Goal: Information Seeking & Learning: Find specific fact

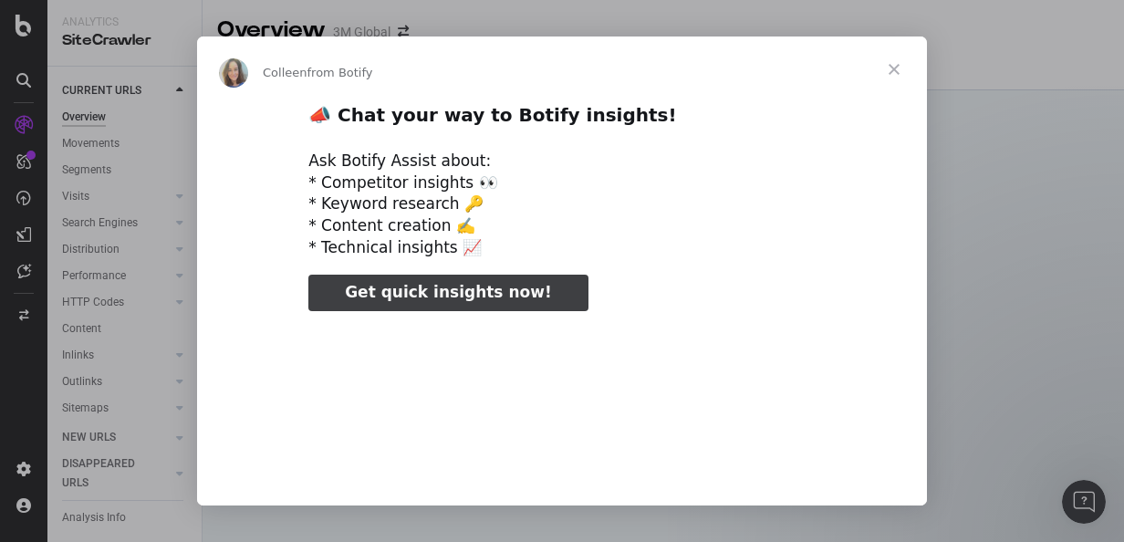
click at [899, 67] on span "Close" at bounding box center [894, 69] width 66 height 66
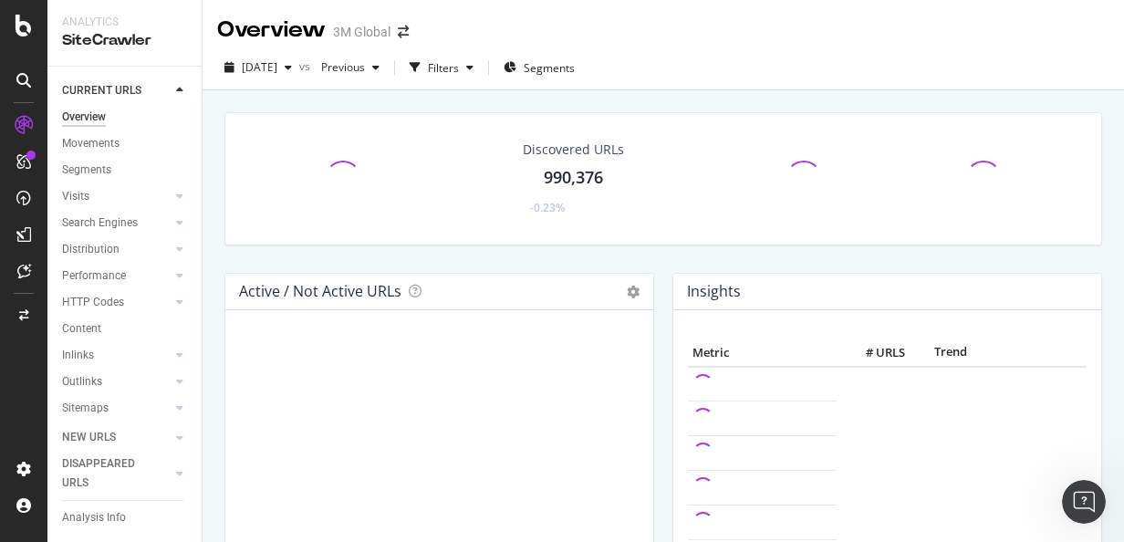
scroll to position [88, 0]
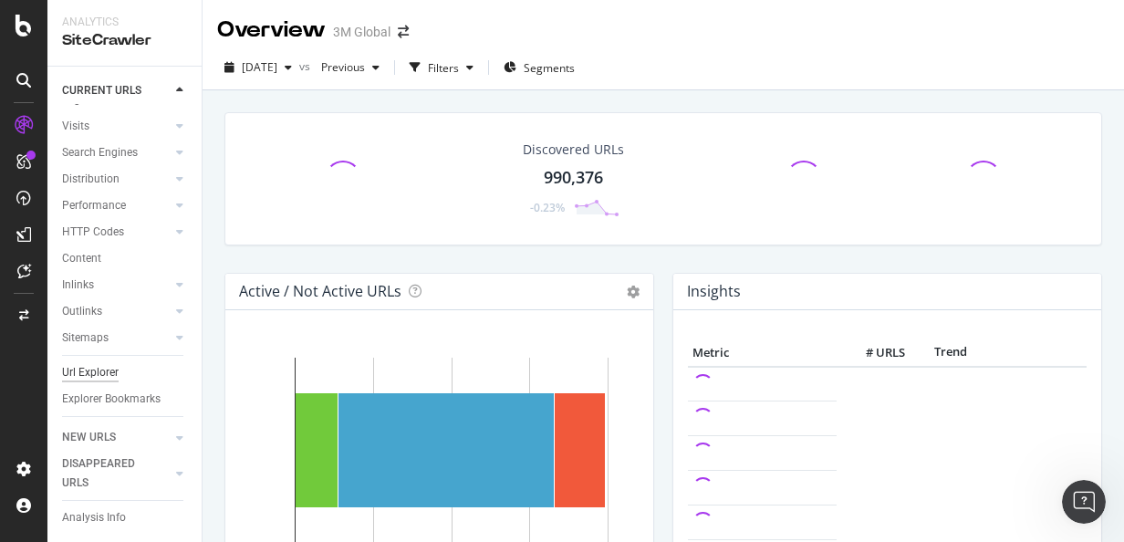
click at [113, 363] on div "Url Explorer" at bounding box center [90, 372] width 57 height 19
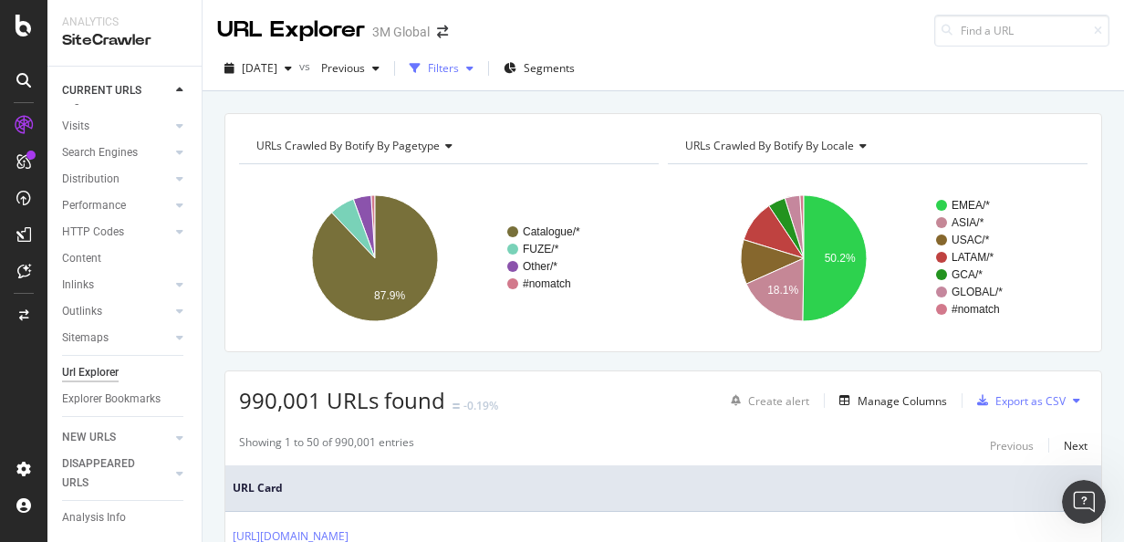
click at [459, 70] on div "Filters" at bounding box center [443, 68] width 31 height 16
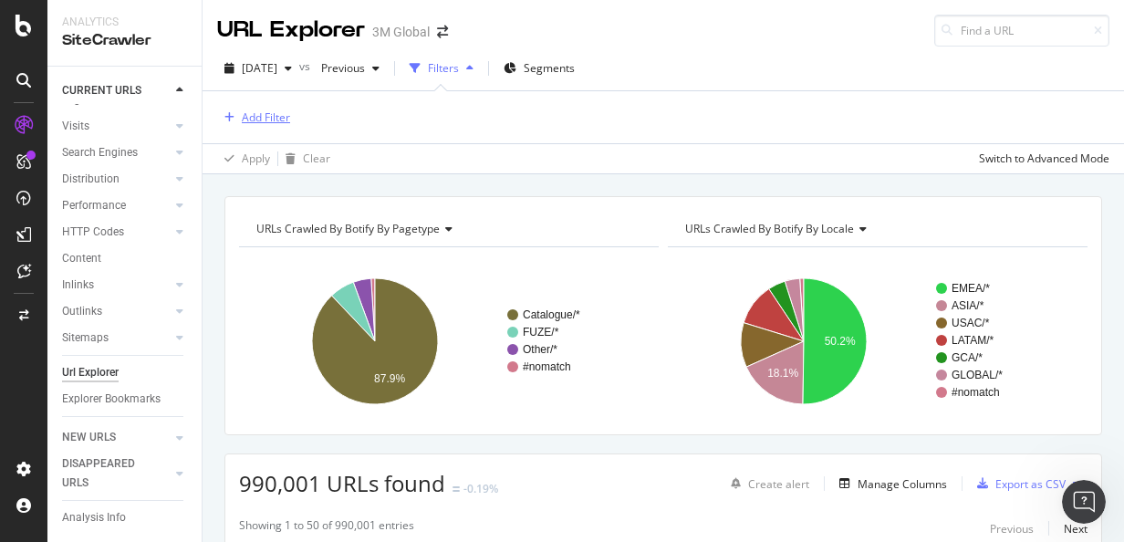
click at [270, 117] on div "Add Filter" at bounding box center [266, 117] width 48 height 16
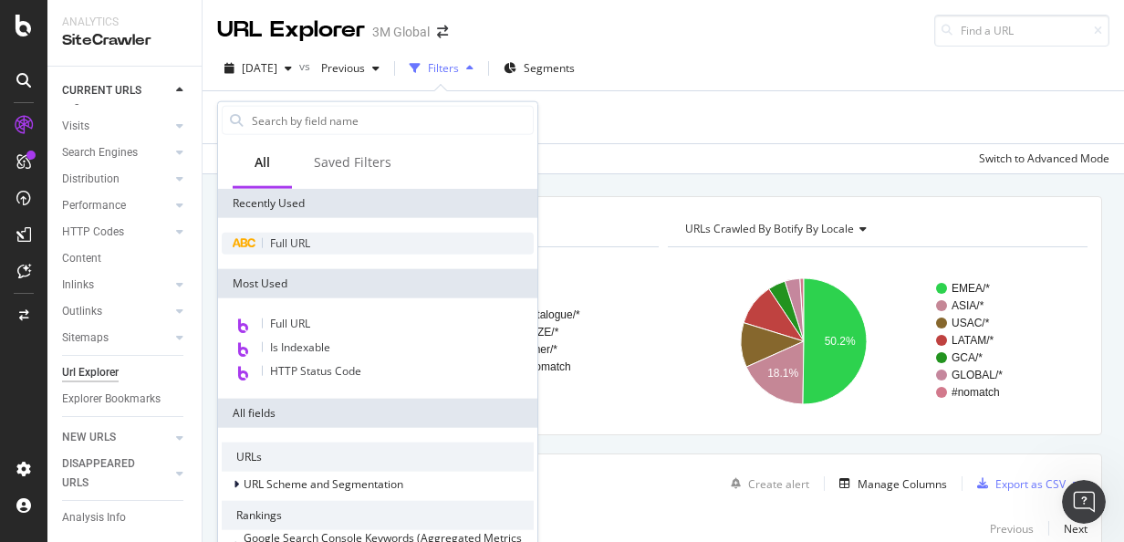
click at [292, 250] on div "Full URL" at bounding box center [378, 244] width 312 height 22
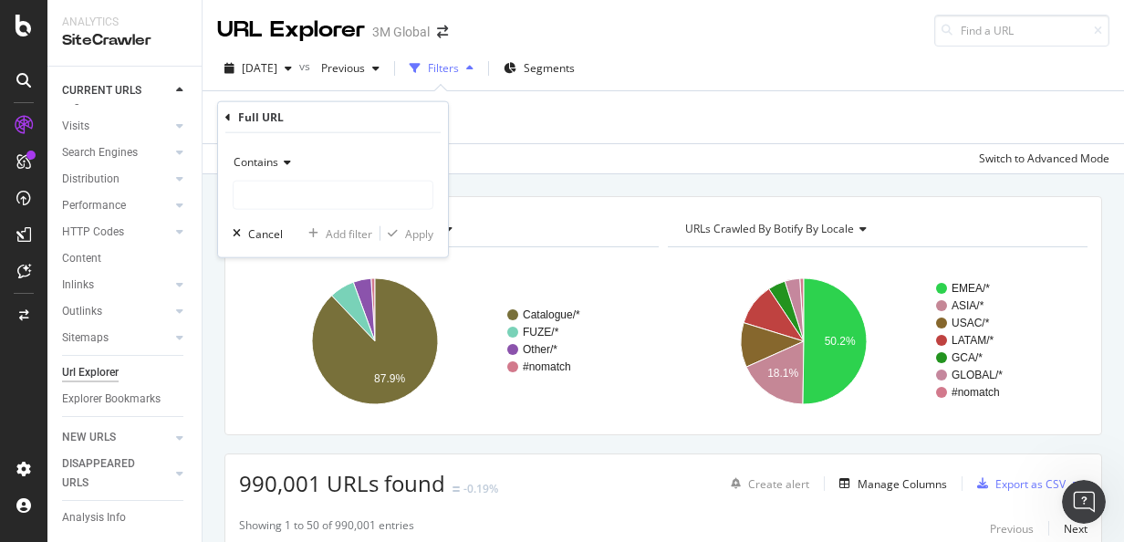
click at [286, 209] on div "Contains Cancel Add filter Apply" at bounding box center [333, 195] width 230 height 124
click at [284, 206] on input "text" at bounding box center [332, 195] width 199 height 29
paste input "[URL][DOMAIN_NAME]"
type input "[URL][DOMAIN_NAME]"
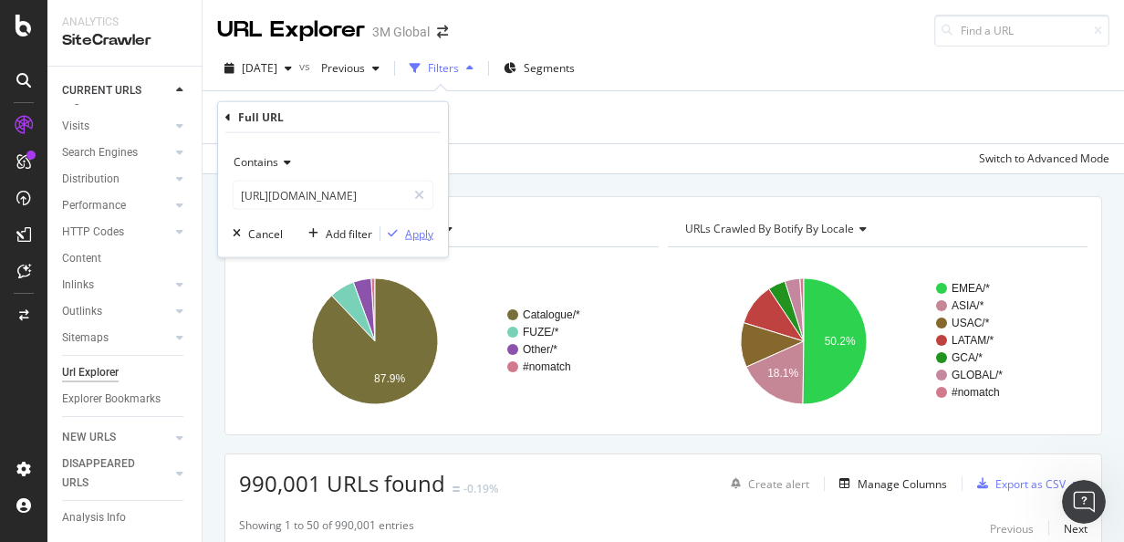
click at [401, 235] on div "button" at bounding box center [392, 233] width 25 height 11
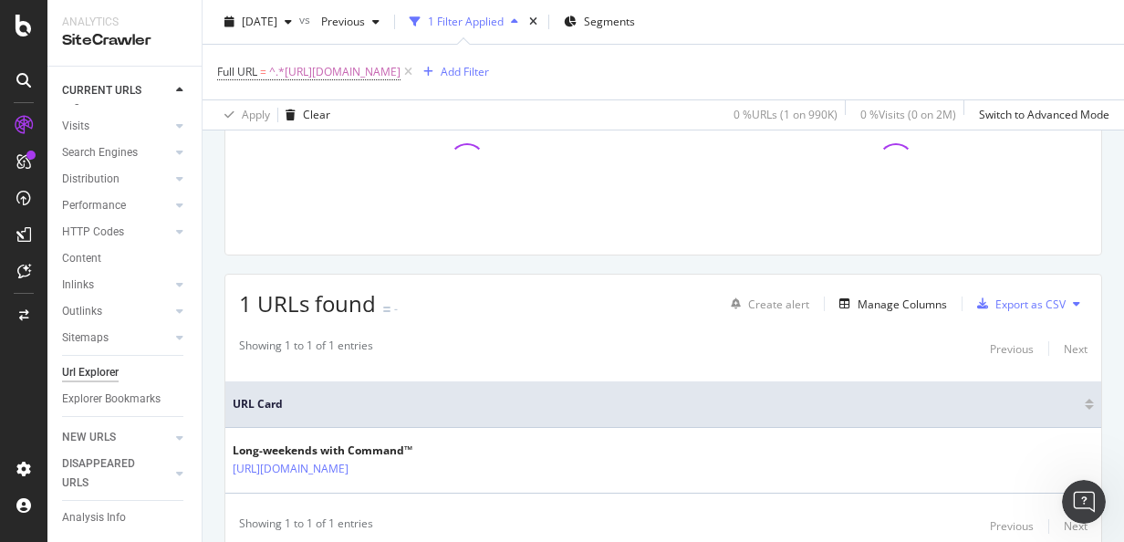
scroll to position [250, 0]
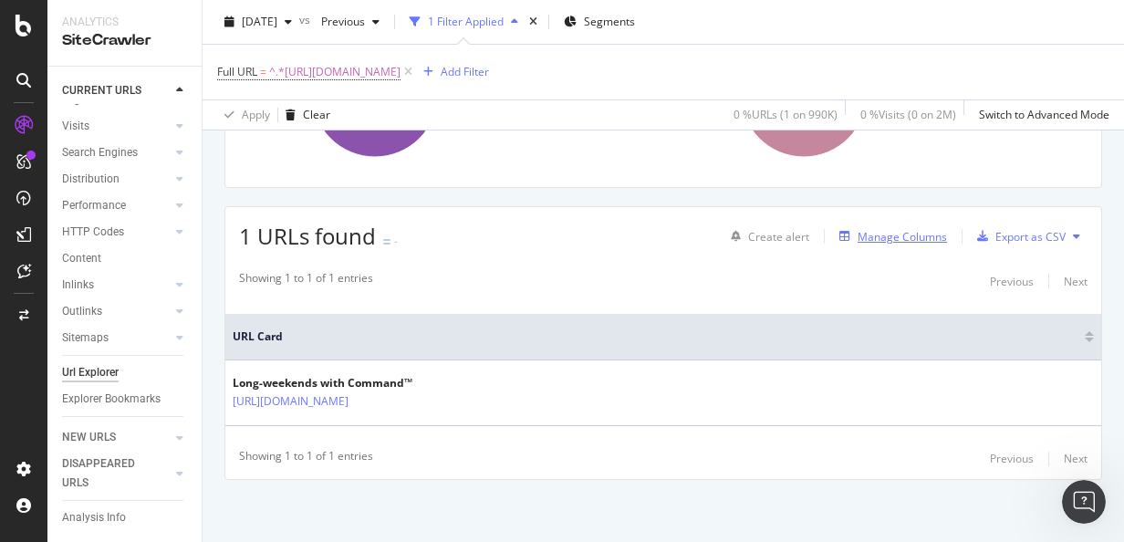
click at [890, 244] on div "Manage Columns" at bounding box center [889, 236] width 115 height 20
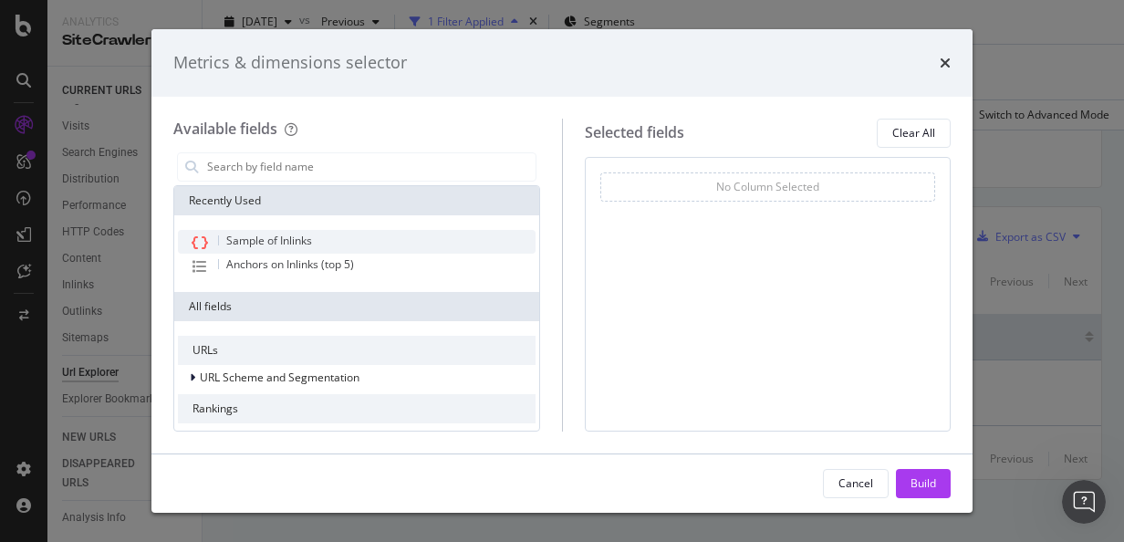
click at [324, 246] on div "Sample of Inlinks" at bounding box center [357, 242] width 358 height 24
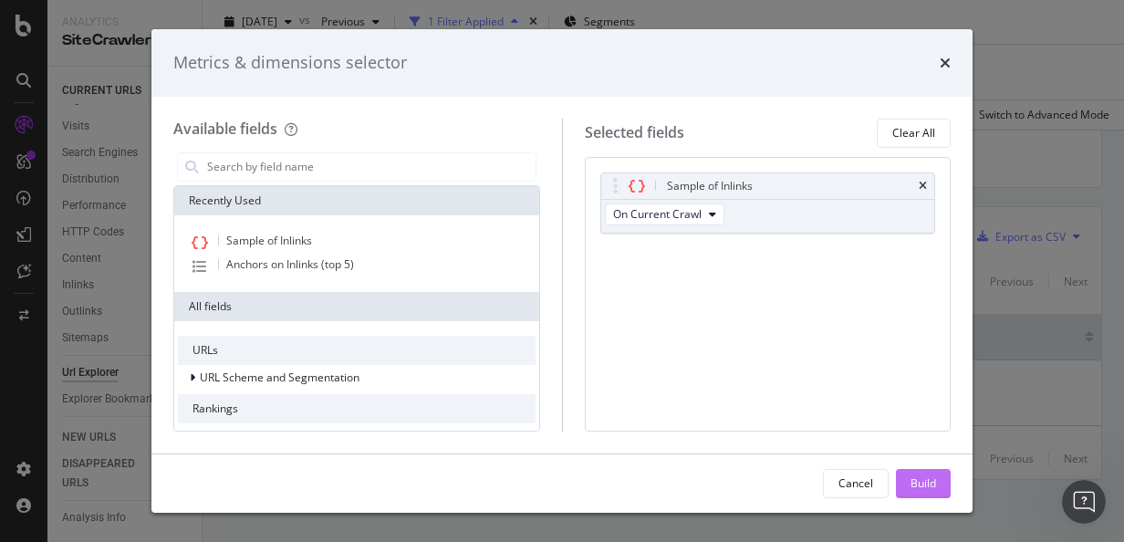
click at [926, 478] on div "Build" at bounding box center [923, 483] width 26 height 16
